Goal: Transaction & Acquisition: Purchase product/service

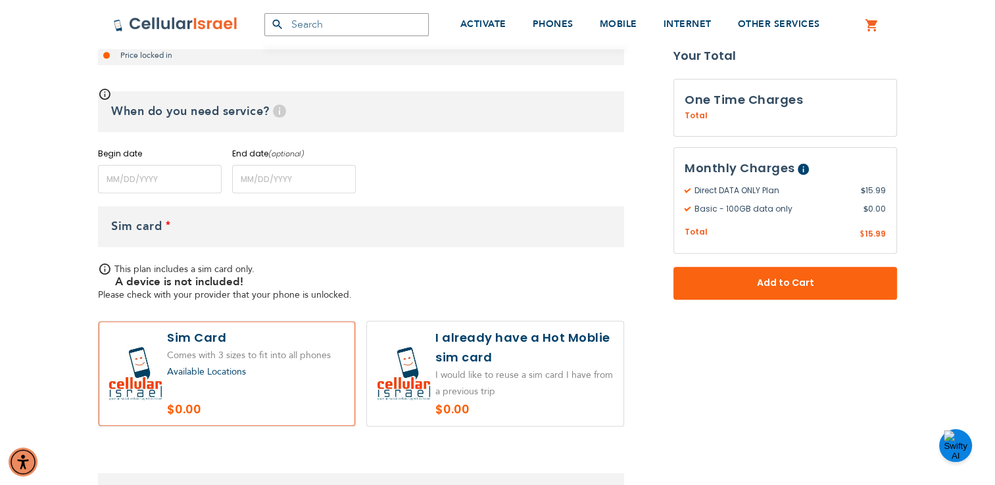
scroll to position [455, 0]
click at [500, 359] on label at bounding box center [495, 374] width 257 height 105
radio input "true"
click at [308, 365] on div "Available Locations" at bounding box center [256, 373] width 178 height 16
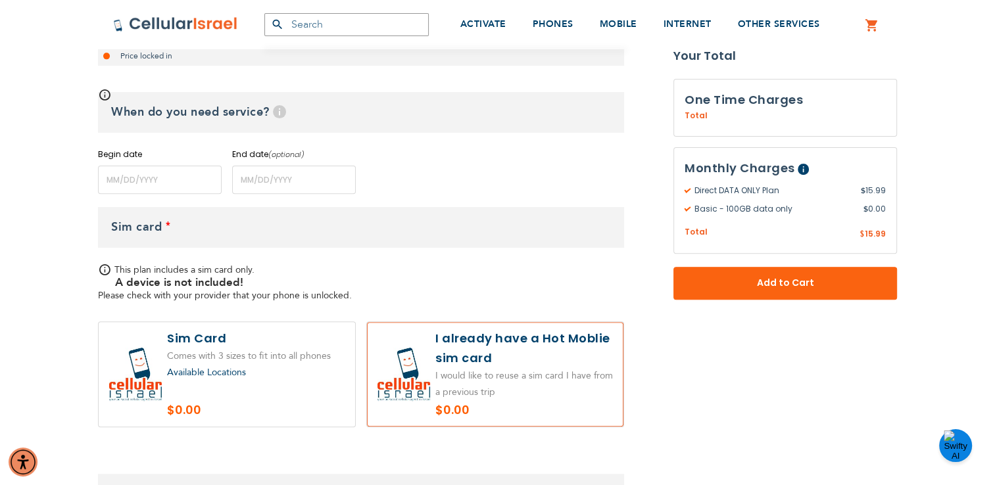
click at [249, 362] on label at bounding box center [227, 374] width 257 height 105
radio input "true"
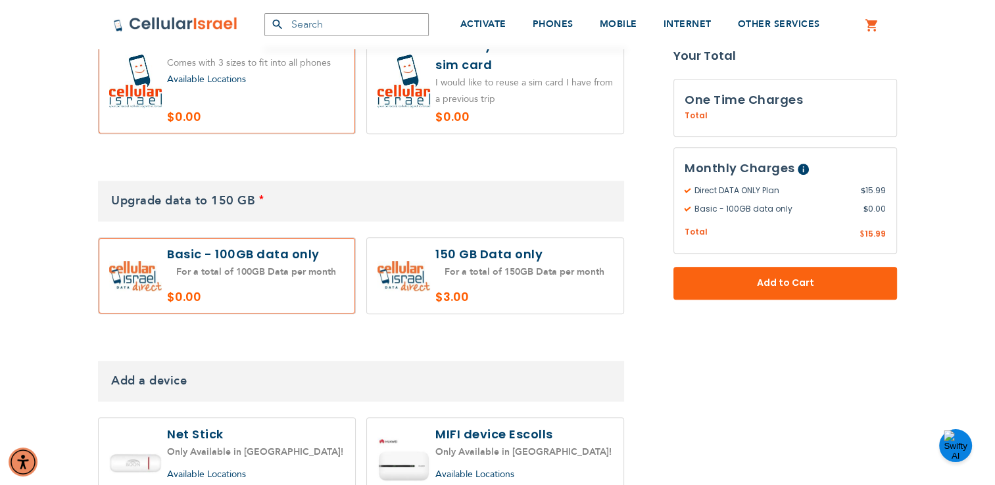
scroll to position [767, 0]
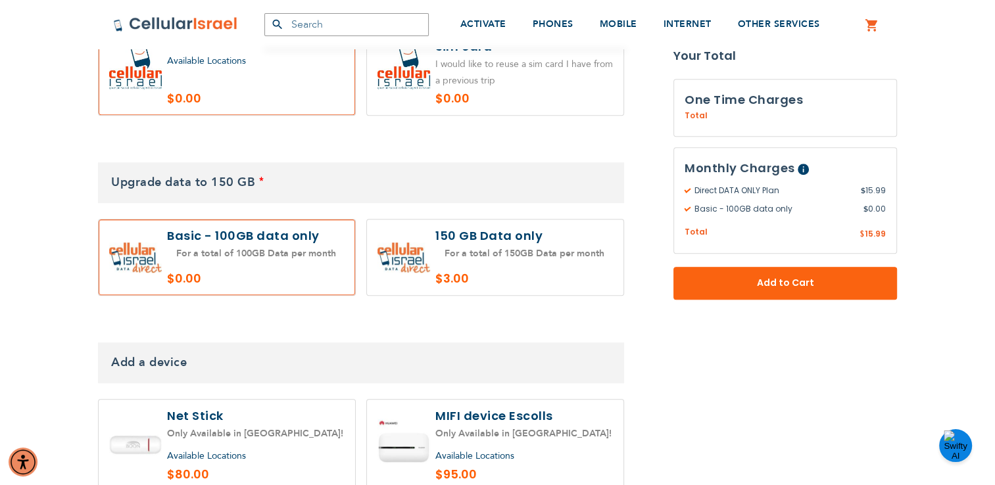
click at [456, 243] on label at bounding box center [495, 258] width 257 height 76
radio input "true"
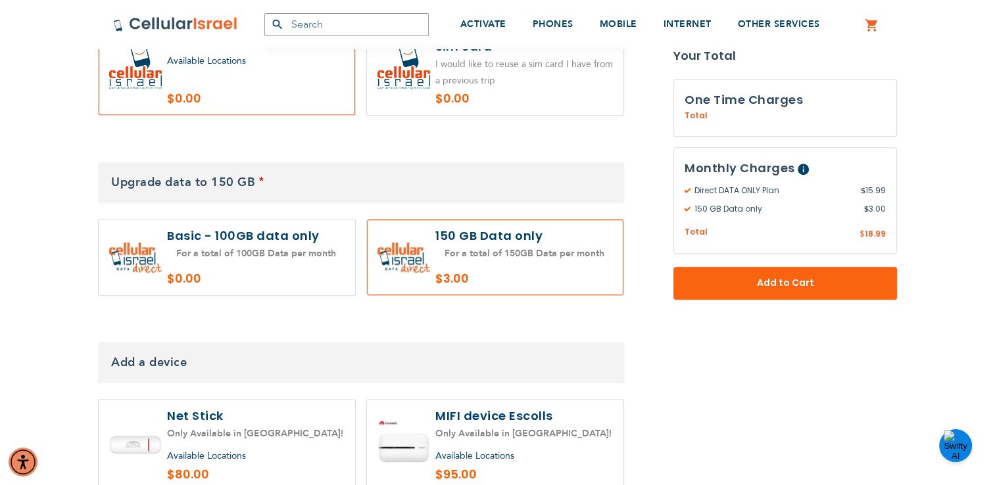
click at [261, 269] on label at bounding box center [227, 258] width 257 height 76
radio input "true"
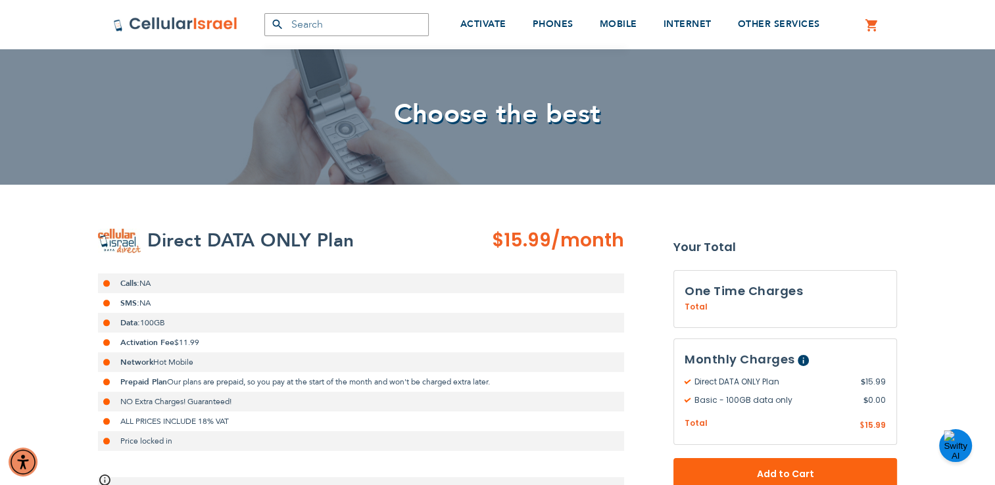
scroll to position [0, 0]
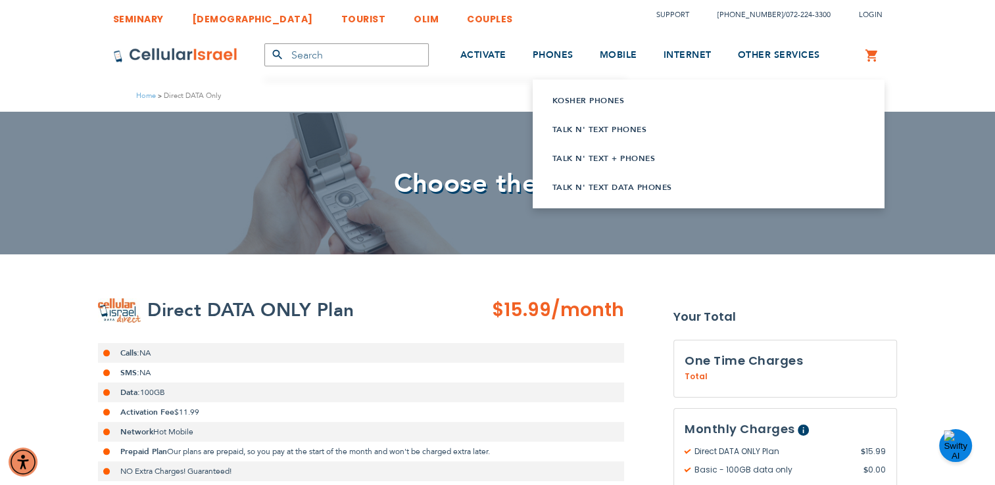
click at [593, 185] on link "Talk n' Text Data Phones" at bounding box center [693, 187] width 280 height 13
